Goal: Task Accomplishment & Management: Manage account settings

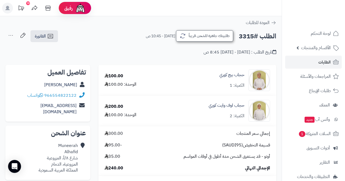
click at [207, 37] on button "طلبيتك جاهزة للشحن قريباً" at bounding box center [204, 35] width 57 height 11
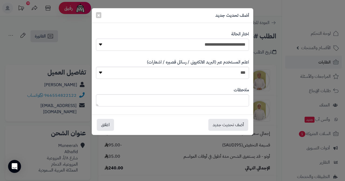
select select "*"
click at [226, 119] on button "أضف تحديث جديد" at bounding box center [229, 124] width 40 height 12
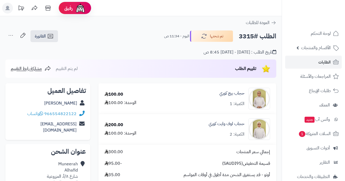
click at [299, 65] on link "الطلبات" at bounding box center [313, 62] width 57 height 13
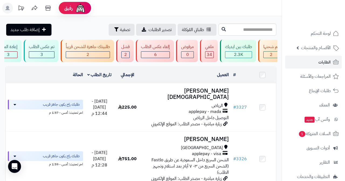
scroll to position [0, -196]
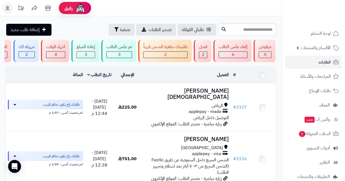
click at [157, 52] on div "2" at bounding box center [166, 55] width 44 height 6
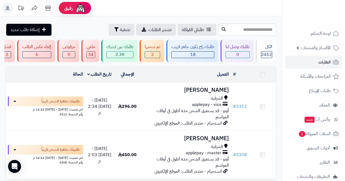
drag, startPoint x: 62, startPoint y: 98, endPoint x: 187, endPoint y: 63, distance: 129.9
click at [62, 98] on span "طلبيتك جاهزة للشحن قريباً" at bounding box center [61, 100] width 38 height 5
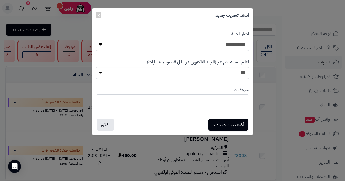
select select "*"
click at [219, 122] on button "أضف تحديث جديد" at bounding box center [229, 125] width 40 height 12
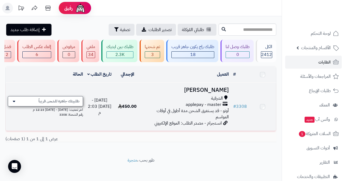
click at [64, 98] on span "طلبيتك جاهزة للشحن قريباً" at bounding box center [59, 100] width 41 height 5
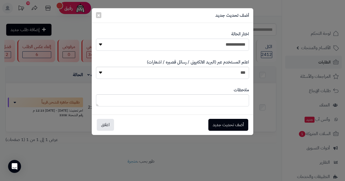
select select "*"
click at [220, 125] on button "أضف تحديث جديد" at bounding box center [229, 124] width 40 height 12
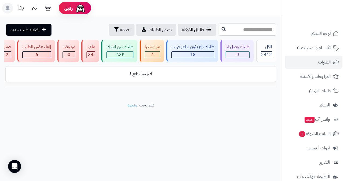
click at [315, 64] on link "الطلبات" at bounding box center [313, 62] width 57 height 13
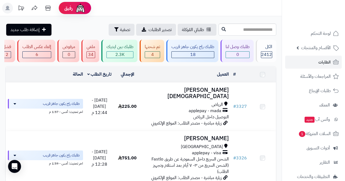
click at [154, 51] on span "4" at bounding box center [152, 54] width 3 height 6
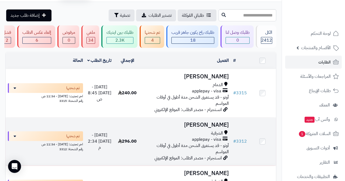
scroll to position [15, 0]
click at [191, 124] on h3 "[PERSON_NAME]" at bounding box center [186, 124] width 86 height 6
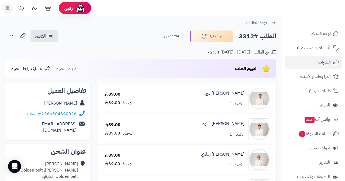
click at [314, 62] on link "الطلبات" at bounding box center [313, 62] width 57 height 13
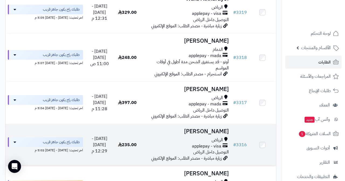
scroll to position [396, 0]
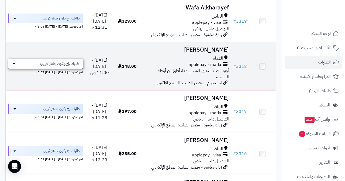
click at [76, 61] on span "طلبك راح يكون جاهز قريب" at bounding box center [60, 63] width 40 height 5
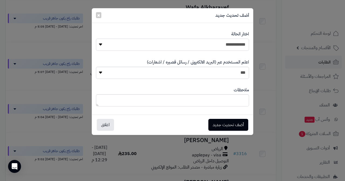
select select "*"
click at [227, 119] on button "أضف تحديث جديد" at bounding box center [229, 124] width 40 height 12
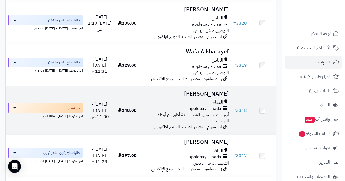
scroll to position [349, 0]
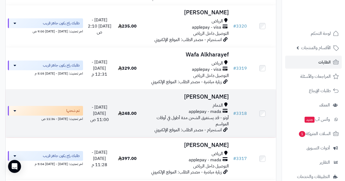
click at [195, 94] on h3 "[PERSON_NAME]" at bounding box center [186, 97] width 86 height 6
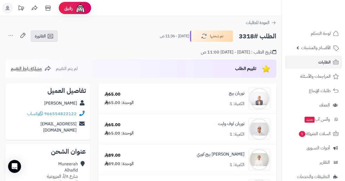
click at [326, 64] on span "الطلبات" at bounding box center [325, 62] width 12 height 8
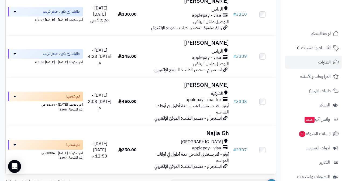
scroll to position [762, 0]
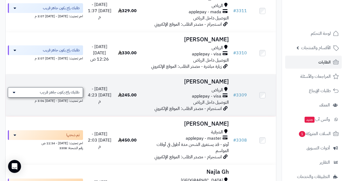
click at [58, 87] on div "طلبك راح يكون جاهز قريب" at bounding box center [45, 92] width 75 height 10
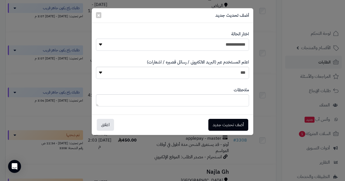
select select "*"
click at [221, 123] on button "أضف تحديث جديد" at bounding box center [229, 124] width 40 height 12
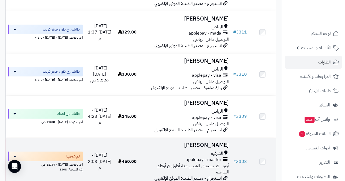
scroll to position [740, 0]
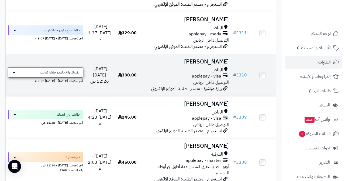
click at [65, 70] on span "طلبك راح يكون جاهز قريب" at bounding box center [60, 72] width 40 height 5
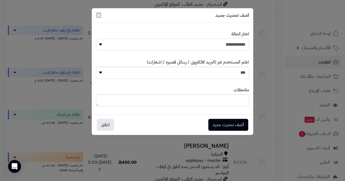
select select "*"
click at [219, 125] on button "أضف تحديث جديد" at bounding box center [229, 124] width 40 height 12
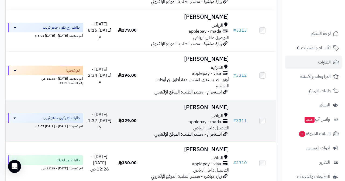
scroll to position [651, 0]
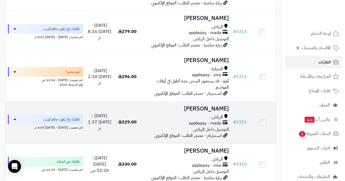
click at [210, 106] on h3 "[PERSON_NAME]" at bounding box center [186, 109] width 86 height 6
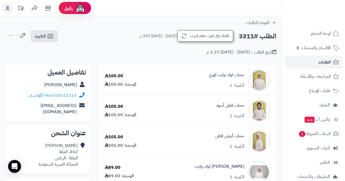
click at [215, 36] on button "طلبك راح يكون جاهز قريب" at bounding box center [206, 35] width 56 height 11
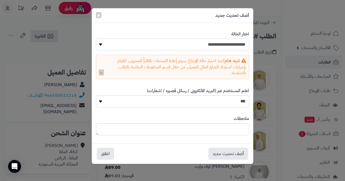
select select "*"
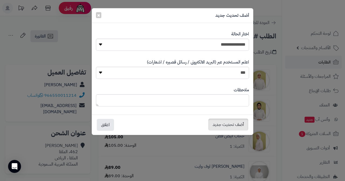
click at [225, 121] on button "أضف تحديث جديد" at bounding box center [229, 124] width 40 height 12
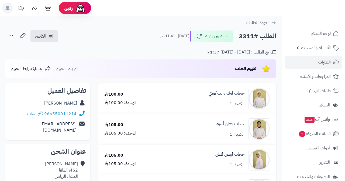
click at [317, 61] on link "الطلبات" at bounding box center [313, 62] width 57 height 13
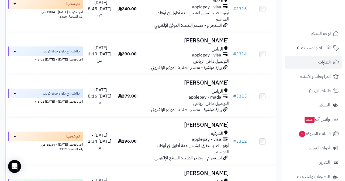
scroll to position [583, 0]
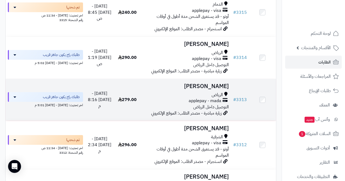
click at [210, 83] on h3 "[PERSON_NAME]" at bounding box center [186, 86] width 86 height 6
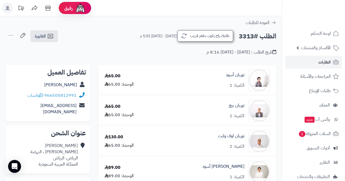
click at [207, 40] on button "طلبك راح يكون جاهز قريب" at bounding box center [206, 35] width 56 height 11
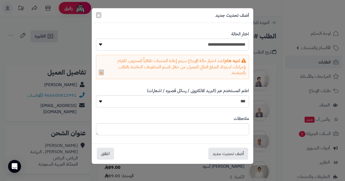
select select "*"
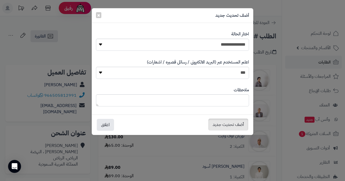
click at [224, 125] on button "أضف تحديث جديد" at bounding box center [229, 124] width 40 height 12
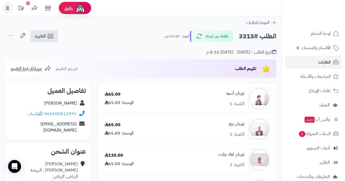
click at [319, 63] on span "الطلبات" at bounding box center [325, 62] width 12 height 8
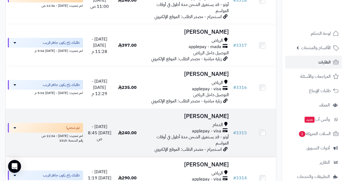
scroll to position [478, 0]
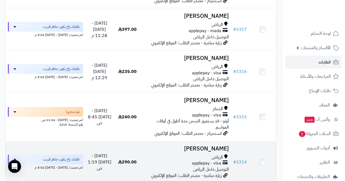
click at [196, 145] on h3 "[PERSON_NAME]" at bounding box center [186, 148] width 86 height 6
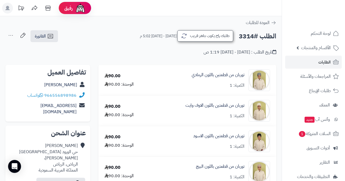
click at [213, 35] on button "طلبك راح يكون جاهز قريب" at bounding box center [206, 35] width 56 height 11
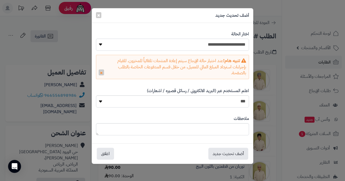
select select "*"
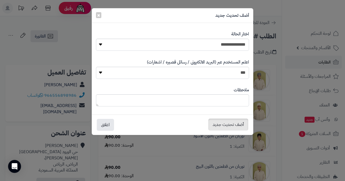
click at [222, 123] on button "أضف تحديث جديد" at bounding box center [229, 124] width 40 height 12
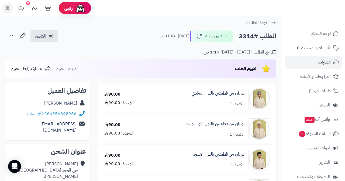
click at [311, 65] on link "الطلبات" at bounding box center [313, 62] width 57 height 13
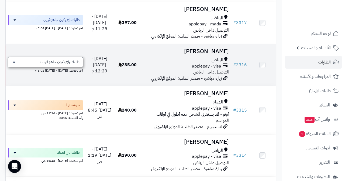
scroll to position [490, 0]
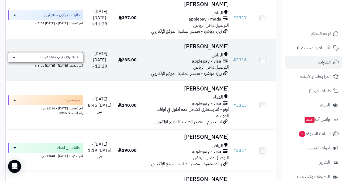
click at [69, 55] on span "طلبك راح يكون جاهز قريب" at bounding box center [60, 57] width 40 height 5
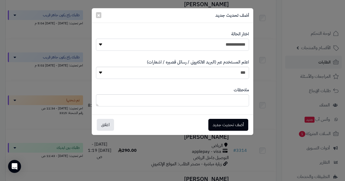
select select "*"
click at [221, 121] on button "أضف تحديث جديد" at bounding box center [229, 124] width 40 height 12
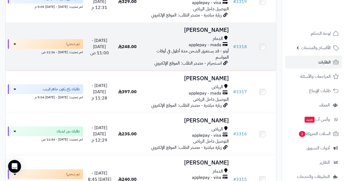
scroll to position [415, 0]
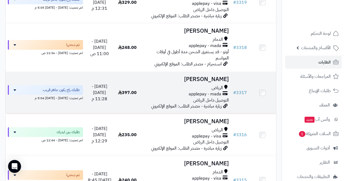
click at [192, 76] on h3 "Leena Alabdulkarem" at bounding box center [186, 79] width 86 height 6
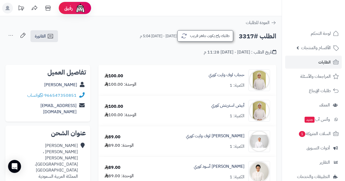
click at [206, 38] on button "طلبك راح يكون جاهز قريب" at bounding box center [206, 35] width 56 height 11
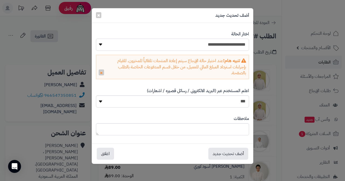
select select "*"
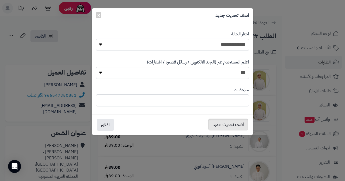
click at [225, 121] on button "أضف تحديث جديد" at bounding box center [229, 124] width 40 height 12
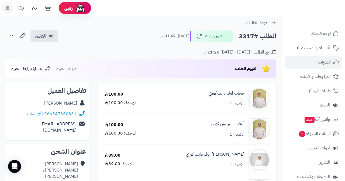
click at [323, 64] on span "الطلبات" at bounding box center [325, 62] width 12 height 8
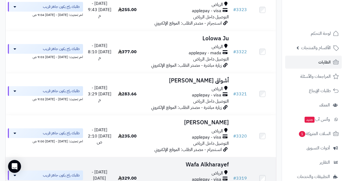
scroll to position [328, 0]
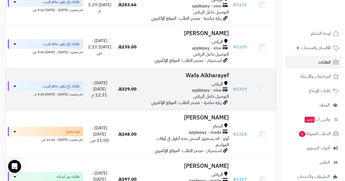
click at [201, 72] on h3 "Wafa Alkharayef" at bounding box center [186, 75] width 86 height 6
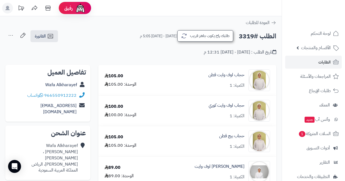
click at [203, 38] on button "طلبك راح يكون جاهز قريب" at bounding box center [206, 35] width 56 height 11
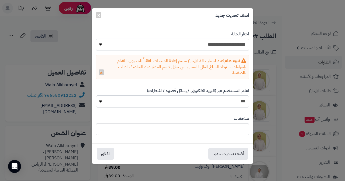
select select "*"
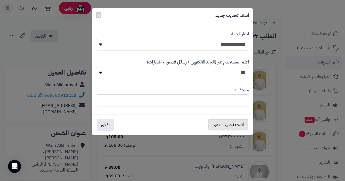
click at [221, 125] on button "أضف تحديث جديد" at bounding box center [229, 124] width 40 height 12
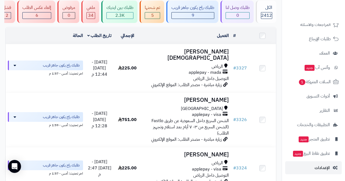
scroll to position [52, 0]
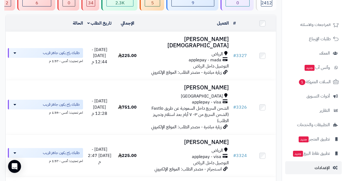
click at [319, 167] on span "الإعدادات" at bounding box center [322, 168] width 15 height 8
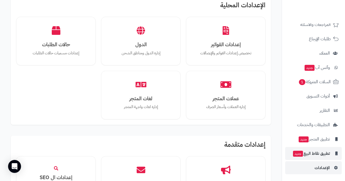
scroll to position [52, 0]
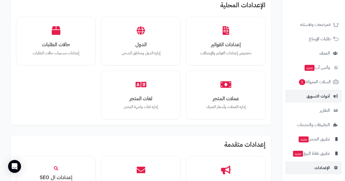
click at [323, 100] on link "أدوات التسويق" at bounding box center [313, 96] width 57 height 13
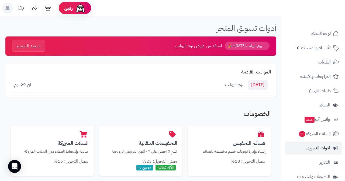
scroll to position [32, 0]
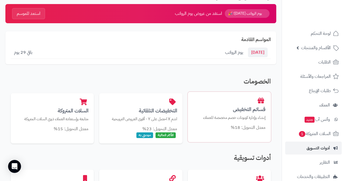
click at [245, 118] on p "إنشاء وإدارة كوبونات خصم مخصصة للعملاء" at bounding box center [229, 118] width 72 height 6
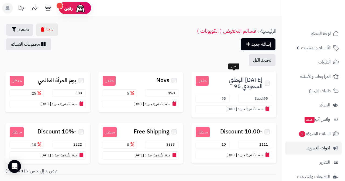
click at [205, 81] on small "مفعل" at bounding box center [202, 81] width 13 height 10
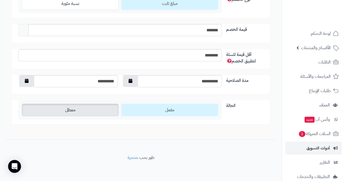
click at [81, 114] on label "معطل" at bounding box center [70, 110] width 97 height 12
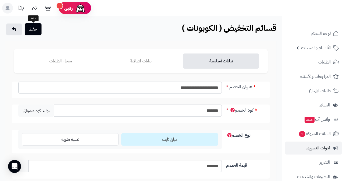
click at [34, 32] on button "حفظ" at bounding box center [33, 29] width 17 height 12
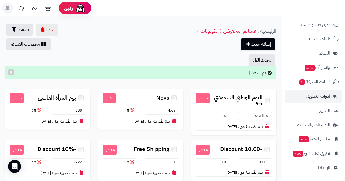
scroll to position [52, 0]
click at [310, 171] on link "الإعدادات" at bounding box center [313, 167] width 57 height 13
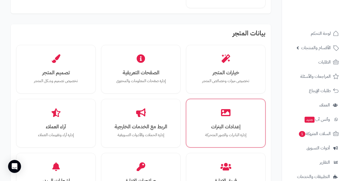
scroll to position [145, 0]
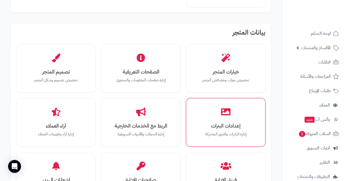
click at [237, 123] on h3 "إعدادات البنرات" at bounding box center [226, 126] width 61 height 6
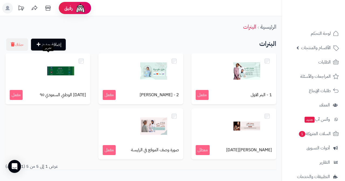
click at [69, 79] on img at bounding box center [60, 70] width 27 height 27
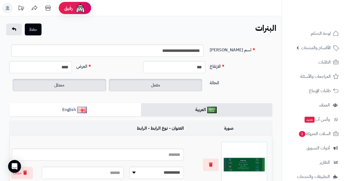
click at [87, 85] on label "معطل" at bounding box center [60, 85] width 94 height 12
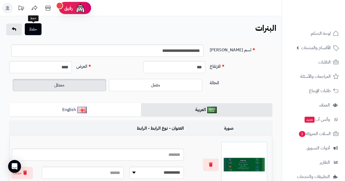
click at [33, 34] on button "حفظ" at bounding box center [33, 29] width 17 height 12
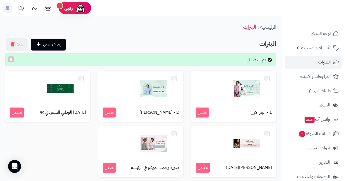
click at [319, 60] on span "الطلبات" at bounding box center [325, 62] width 12 height 8
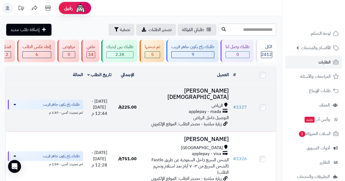
click at [202, 89] on h3 "[PERSON_NAME][DEMOGRAPHIC_DATA]" at bounding box center [186, 94] width 86 height 12
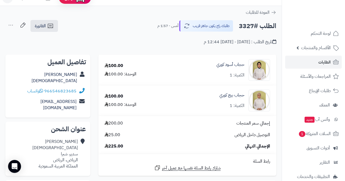
scroll to position [10, 0]
click at [321, 63] on span "الطلبات" at bounding box center [325, 62] width 12 height 8
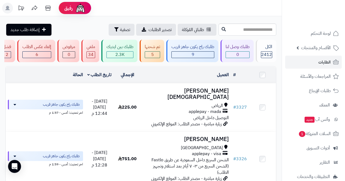
click at [321, 33] on span "لوحة التحكم" at bounding box center [321, 34] width 20 height 8
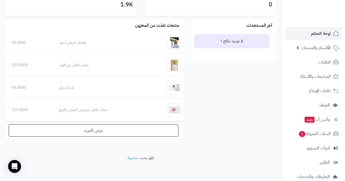
scroll to position [329, 0]
click at [133, 131] on link "عرض المزيد" at bounding box center [94, 130] width 170 height 12
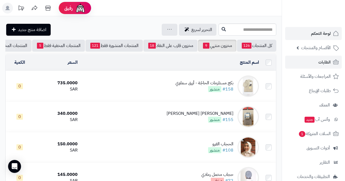
click at [316, 63] on link "الطلبات" at bounding box center [313, 62] width 57 height 13
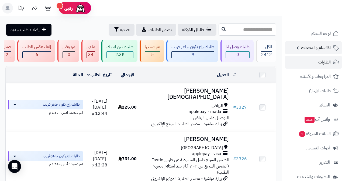
click at [321, 49] on span "الأقسام والمنتجات" at bounding box center [316, 48] width 30 height 8
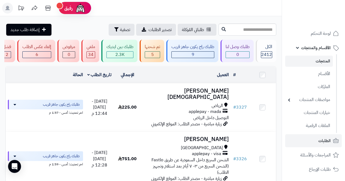
click at [319, 63] on link "المنتجات" at bounding box center [309, 61] width 48 height 11
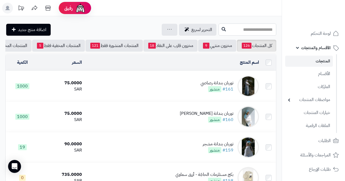
click at [245, 28] on input "text" at bounding box center [248, 29] width 58 height 12
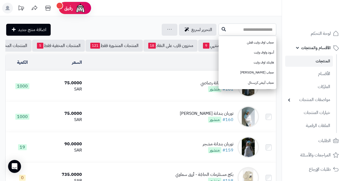
type input "*"
type input "**"
click at [247, 71] on link "غطاء معقم lجلد روبي" at bounding box center [248, 72] width 58 height 10
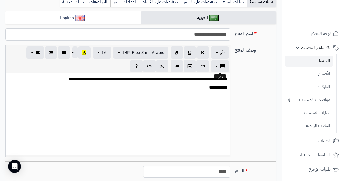
scroll to position [146, 0]
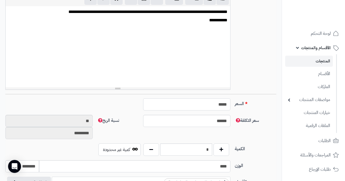
drag, startPoint x: 215, startPoint y: 104, endPoint x: 220, endPoint y: 104, distance: 5.7
click at [220, 104] on input "*****" at bounding box center [186, 104] width 87 height 12
type input "****"
type input "********"
type input "*****"
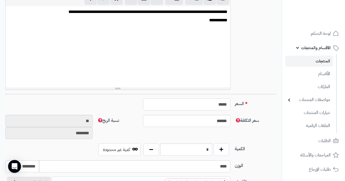
type input "*********"
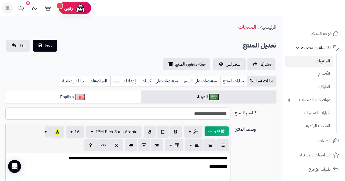
scroll to position [0, 0]
type input "*****"
click at [44, 46] on button "حفظ" at bounding box center [45, 45] width 24 height 12
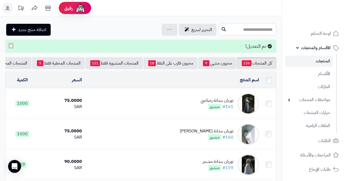
click at [256, 29] on input "text" at bounding box center [248, 29] width 58 height 12
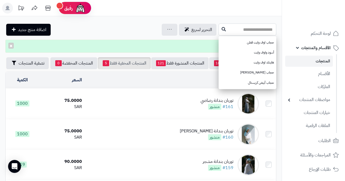
scroll to position [0, -72]
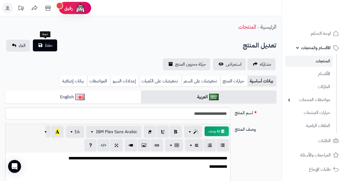
click at [50, 45] on span "حفظ" at bounding box center [49, 45] width 8 height 6
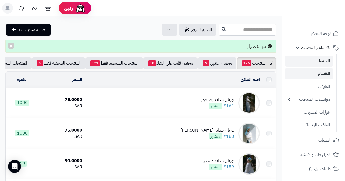
drag, startPoint x: 0, startPoint y: 0, endPoint x: 314, endPoint y: 77, distance: 323.2
click at [314, 77] on link "الأقسام" at bounding box center [309, 73] width 48 height 11
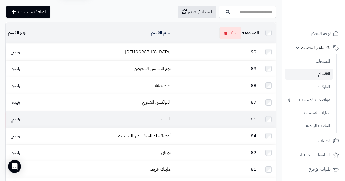
scroll to position [21, 0]
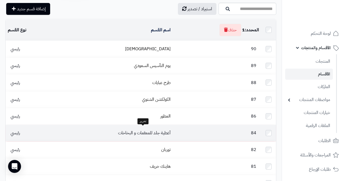
click at [150, 130] on link "أغطية جلد للمعقمات و البخاخات" at bounding box center [144, 133] width 53 height 6
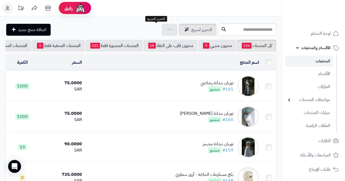
click at [192, 29] on span "التحرير لسريع" at bounding box center [202, 29] width 21 height 6
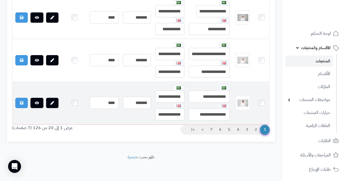
scroll to position [966, 0]
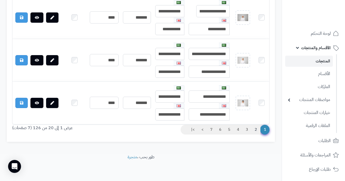
click at [257, 129] on link "2" at bounding box center [255, 130] width 9 height 10
click at [257, 130] on link "2" at bounding box center [255, 130] width 9 height 10
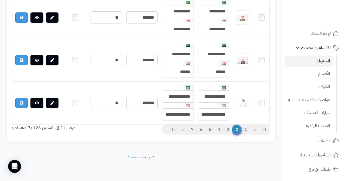
click at [229, 130] on link "3" at bounding box center [227, 130] width 9 height 10
click at [228, 130] on link "3" at bounding box center [227, 130] width 9 height 10
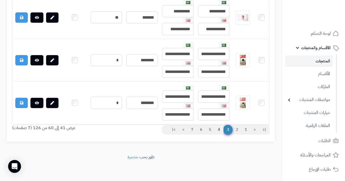
click at [219, 130] on link "4" at bounding box center [219, 130] width 9 height 10
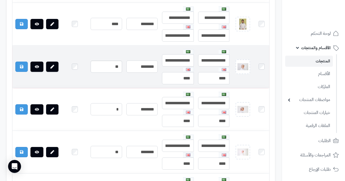
scroll to position [941, 0]
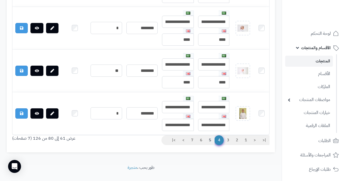
click at [211, 145] on link "5" at bounding box center [210, 140] width 9 height 10
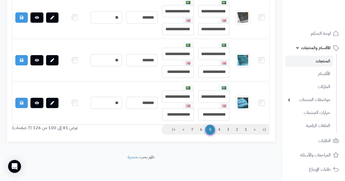
scroll to position [966, 0]
click at [201, 130] on link "6" at bounding box center [201, 130] width 9 height 10
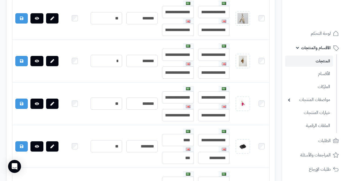
scroll to position [734, 0]
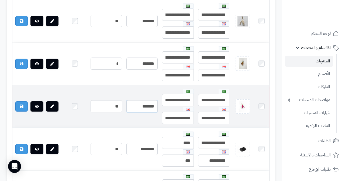
drag, startPoint x: 136, startPoint y: 115, endPoint x: 141, endPoint y: 115, distance: 5.4
click at [141, 112] on input "*******" at bounding box center [142, 106] width 31 height 12
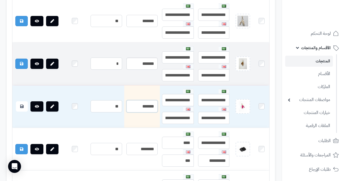
type input "*******"
drag, startPoint x: 137, startPoint y: 73, endPoint x: 140, endPoint y: 73, distance: 3.8
click at [140, 70] on input "*******" at bounding box center [142, 63] width 31 height 12
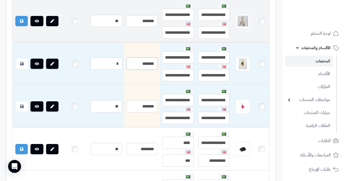
type input "*******"
drag, startPoint x: 134, startPoint y: 29, endPoint x: 140, endPoint y: 29, distance: 6.2
click at [140, 27] on input "*******" at bounding box center [142, 21] width 31 height 12
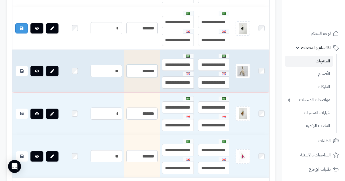
scroll to position [684, 0]
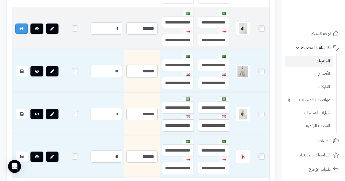
type input "*******"
drag, startPoint x: 134, startPoint y: 37, endPoint x: 141, endPoint y: 36, distance: 6.6
click at [141, 35] on input "*******" at bounding box center [142, 28] width 31 height 12
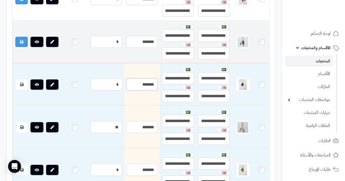
scroll to position [628, 0]
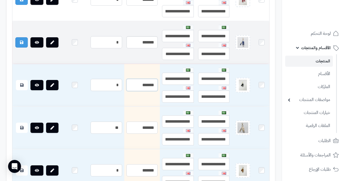
type input "*******"
drag, startPoint x: 135, startPoint y: 50, endPoint x: 141, endPoint y: 50, distance: 5.7
click at [141, 48] on input "*******" at bounding box center [142, 42] width 31 height 12
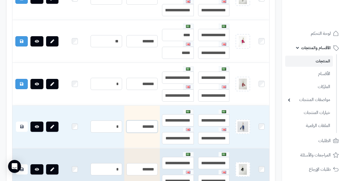
scroll to position [532, 0]
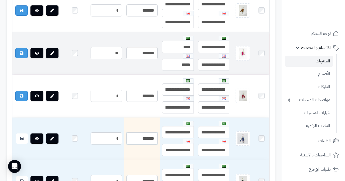
type input "*******"
drag, startPoint x: 137, startPoint y: 59, endPoint x: 140, endPoint y: 59, distance: 3.8
click at [140, 59] on input "*******" at bounding box center [142, 53] width 31 height 12
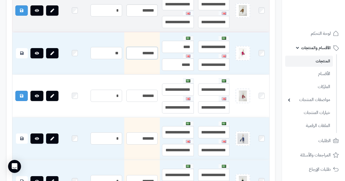
type input "*******"
drag, startPoint x: 136, startPoint y: 16, endPoint x: 141, endPoint y: 16, distance: 4.9
click at [141, 16] on input "*******" at bounding box center [142, 10] width 31 height 12
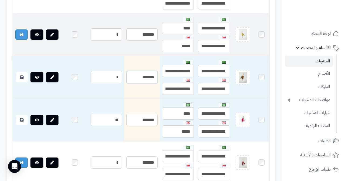
scroll to position [464, 0]
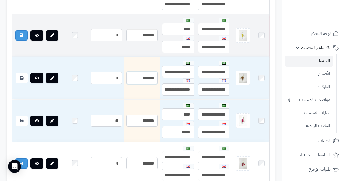
type input "*******"
drag, startPoint x: 136, startPoint y: 39, endPoint x: 140, endPoint y: 39, distance: 4.3
click at [140, 39] on input "*******" at bounding box center [142, 35] width 31 height 12
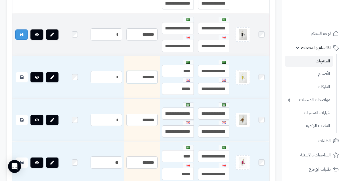
scroll to position [422, 0]
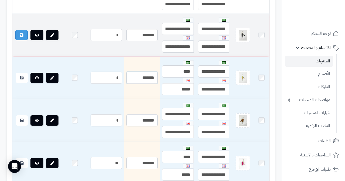
type input "*******"
drag, startPoint x: 135, startPoint y: 39, endPoint x: 140, endPoint y: 39, distance: 4.9
click at [140, 39] on input "*******" at bounding box center [142, 35] width 31 height 12
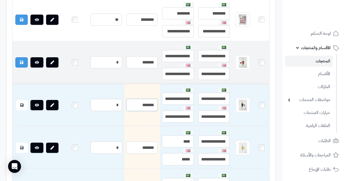
scroll to position [350, 0]
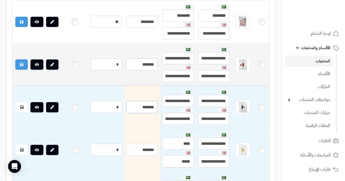
type input "*******"
drag, startPoint x: 136, startPoint y: 67, endPoint x: 141, endPoint y: 67, distance: 4.6
click at [141, 67] on input "*******" at bounding box center [142, 64] width 31 height 12
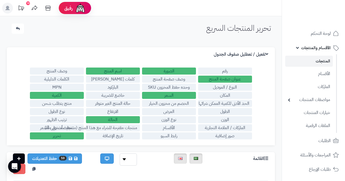
scroll to position [0, 0]
type input "*******"
click at [49, 159] on link "10 حفظ التعديلات" at bounding box center [55, 158] width 55 height 10
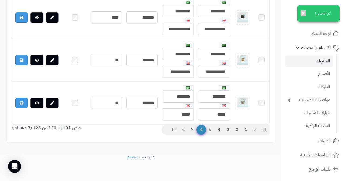
scroll to position [966, 0]
click at [192, 131] on link "7" at bounding box center [192, 130] width 9 height 10
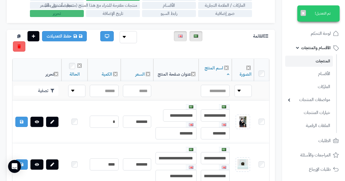
scroll to position [116, 0]
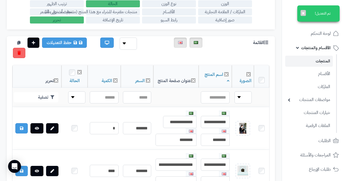
click at [313, 48] on span "الأقسام والمنتجات" at bounding box center [316, 48] width 30 height 8
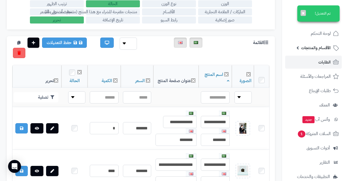
click at [317, 60] on link "الطلبات" at bounding box center [313, 62] width 57 height 13
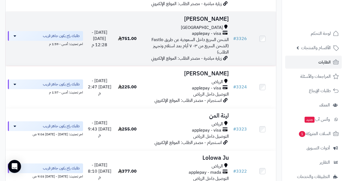
scroll to position [121, 0]
